Goal: Transaction & Acquisition: Purchase product/service

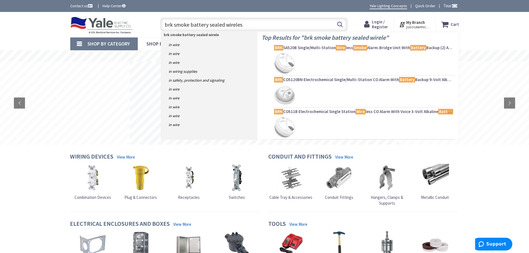
type input "brk smoke battery sealed wireless"
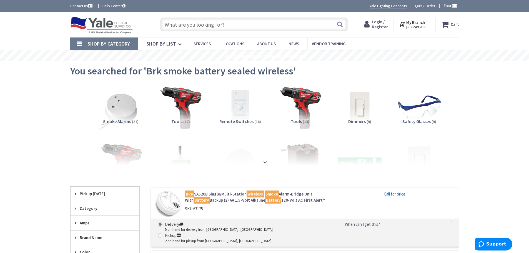
click at [174, 21] on input "text" at bounding box center [253, 24] width 187 height 14
paste input "BRK SMICO105-AC 1046884 ALARM COMB"
type input "BRK SMICO105-AC 1046884 ALARM COMB"
